Goal: Task Accomplishment & Management: Use online tool/utility

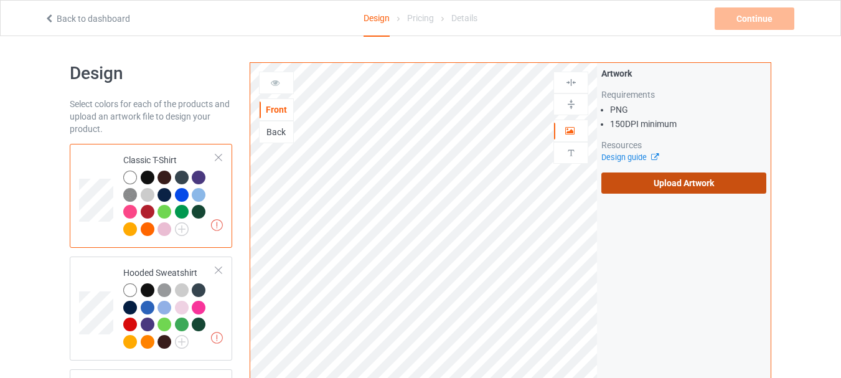
click at [665, 180] on label "Upload Artwork" at bounding box center [684, 183] width 165 height 21
click at [0, 0] on input "Upload Artwork" at bounding box center [0, 0] width 0 height 0
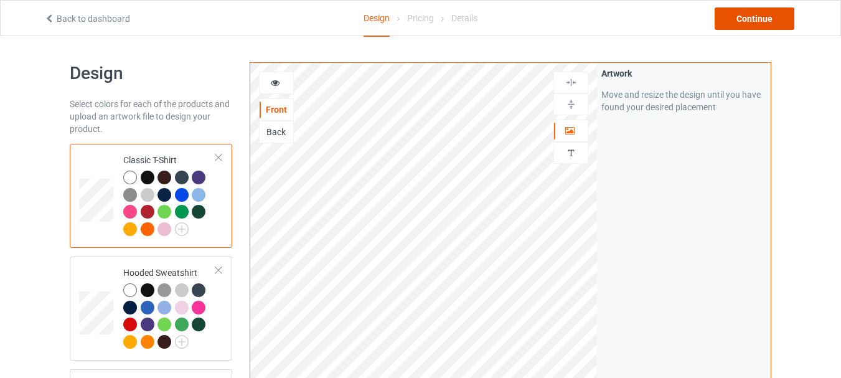
click at [745, 16] on div "Continue" at bounding box center [755, 18] width 80 height 22
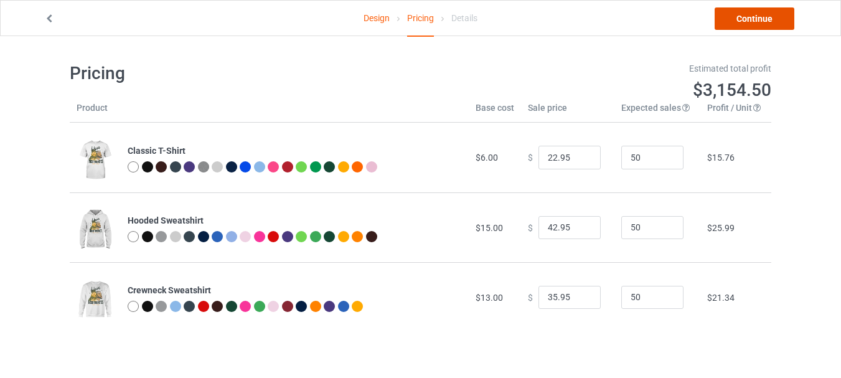
click at [737, 21] on link "Continue" at bounding box center [755, 18] width 80 height 22
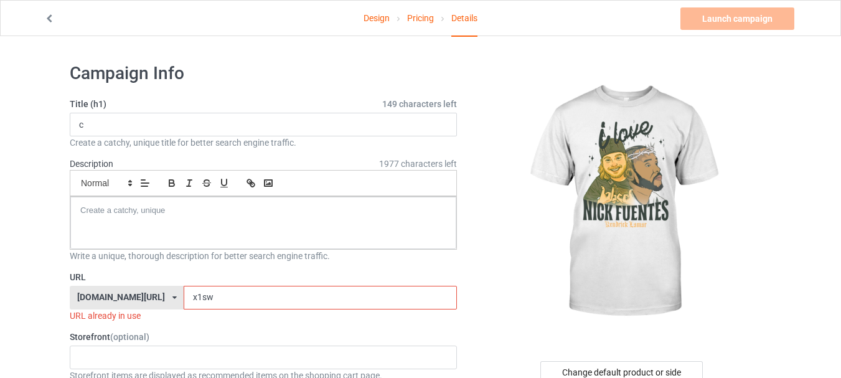
click at [310, 300] on input "x1sw" at bounding box center [320, 298] width 273 height 24
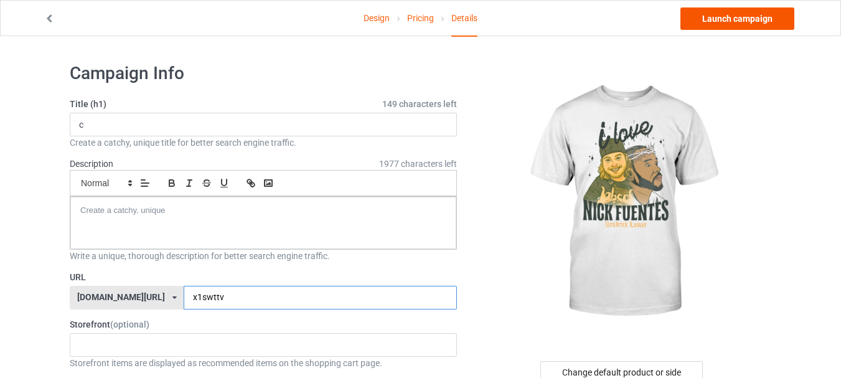
type input "x1swttv"
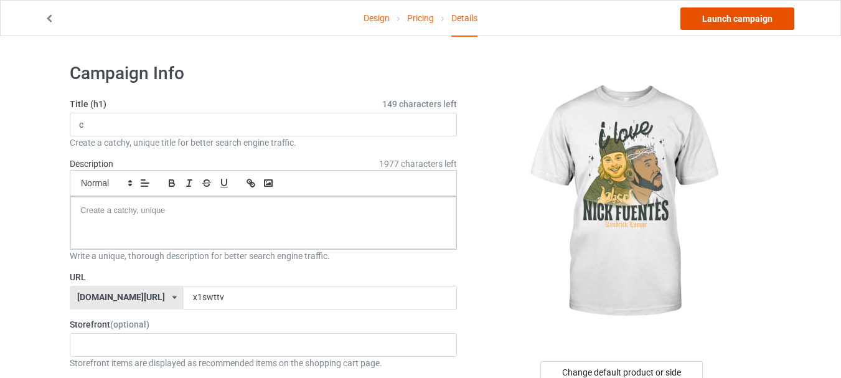
click at [728, 21] on link "Launch campaign" at bounding box center [738, 18] width 114 height 22
